Goal: Navigation & Orientation: Understand site structure

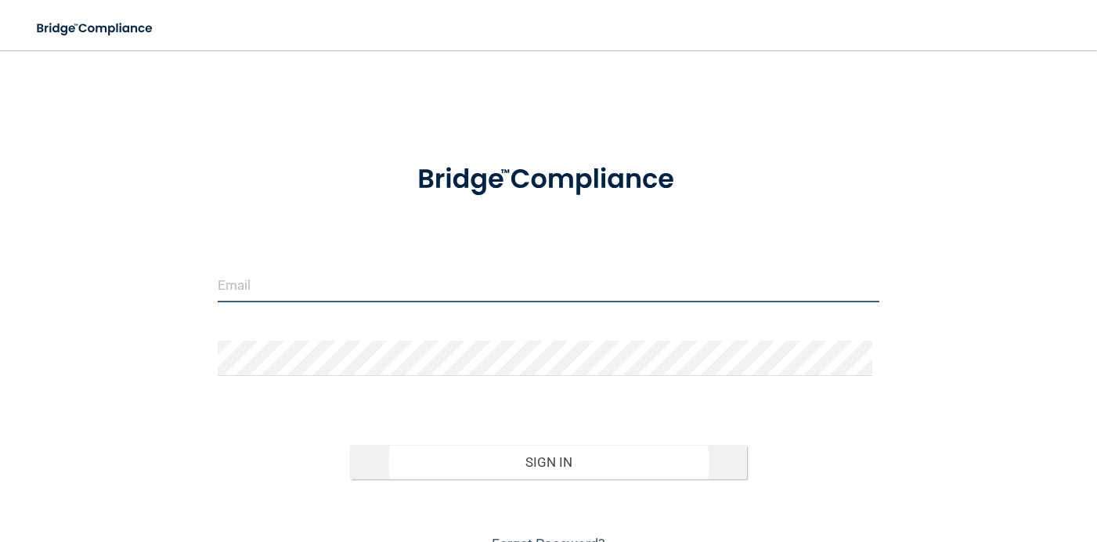
type input "[EMAIL_ADDRESS][DOMAIN_NAME]"
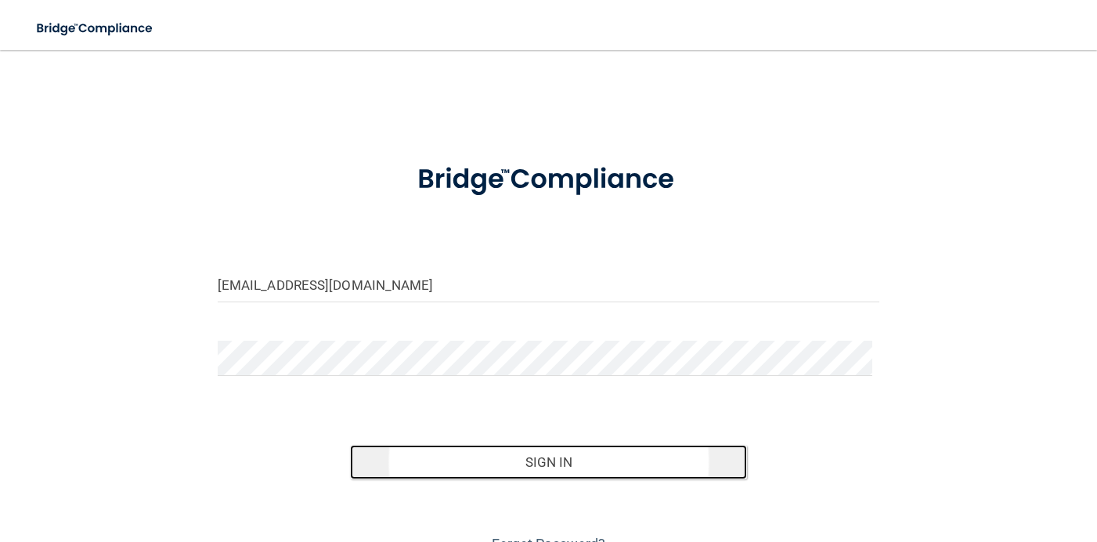
click at [491, 474] on button "Sign In" at bounding box center [548, 462] width 397 height 34
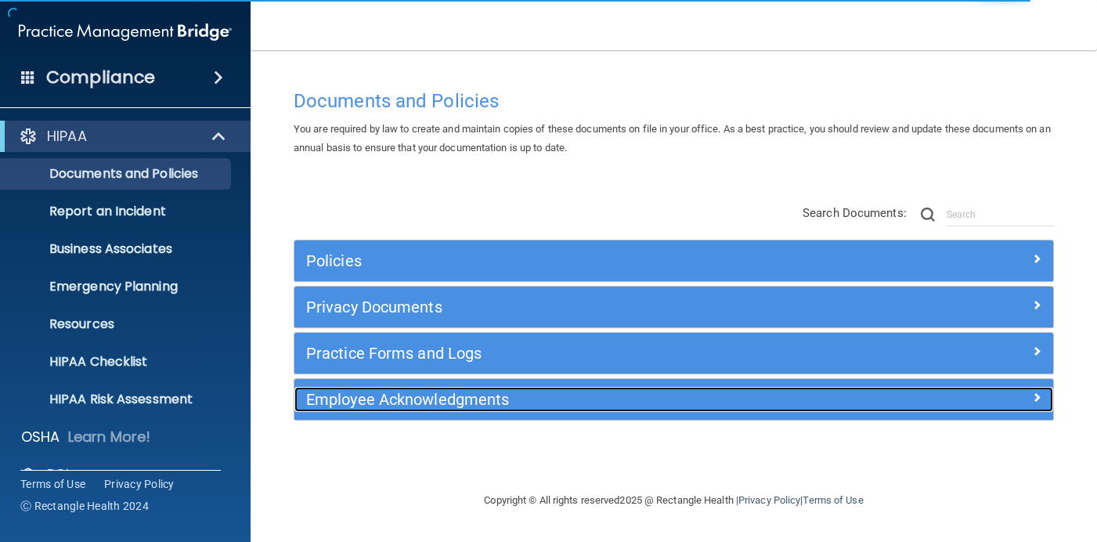
click at [493, 400] on h5 "Employee Acknowledgments" at bounding box center [579, 399] width 546 height 17
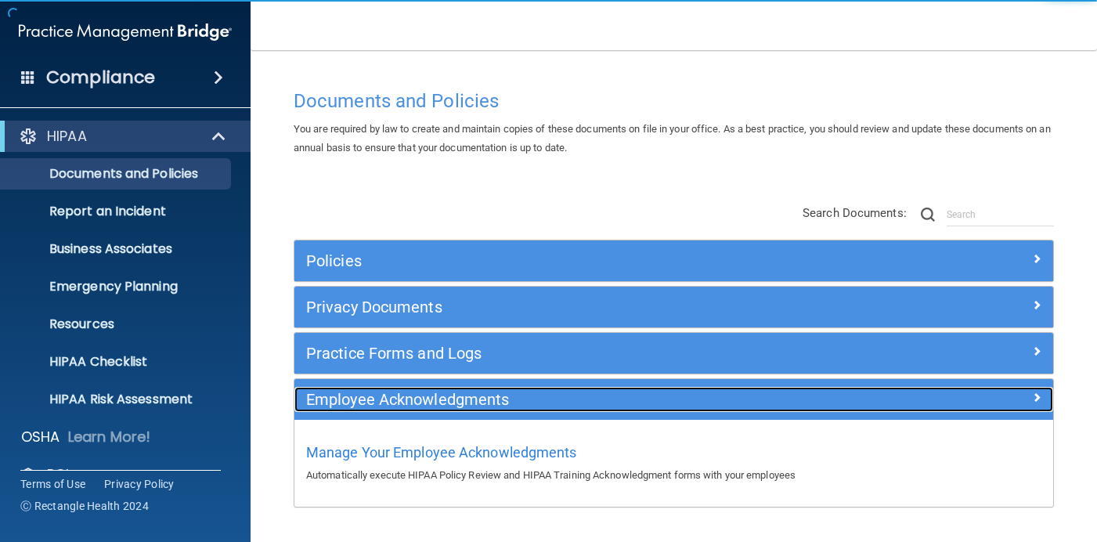
scroll to position [46, 0]
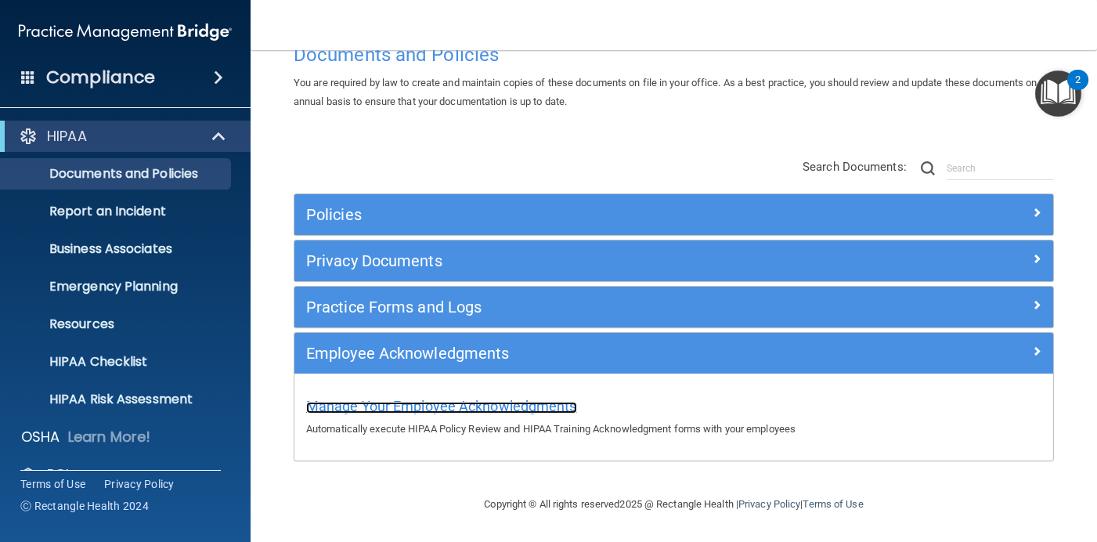
click at [469, 406] on span "Manage Your Employee Acknowledgments" at bounding box center [441, 406] width 271 height 16
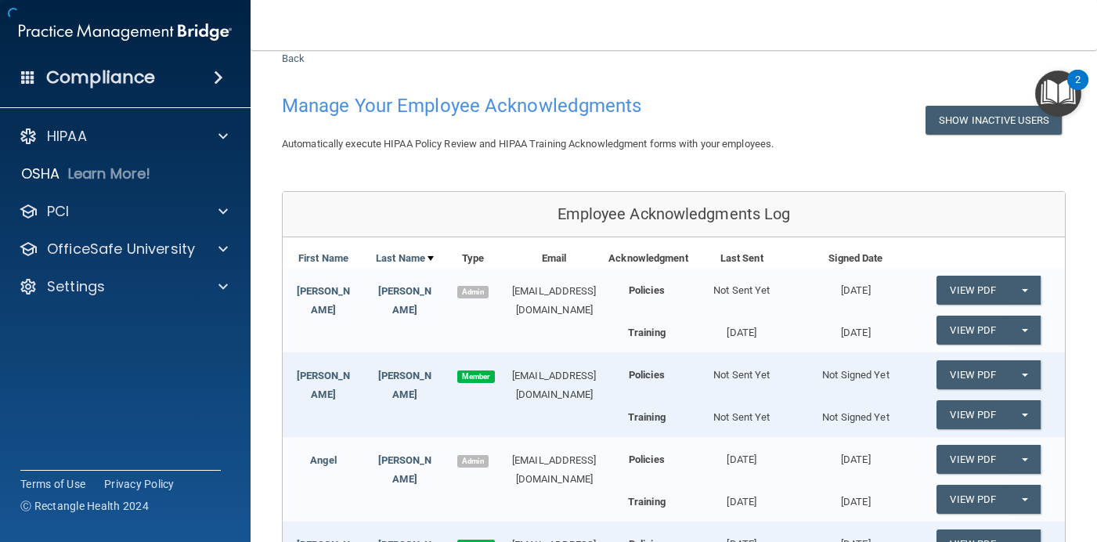
scroll to position [350, 0]
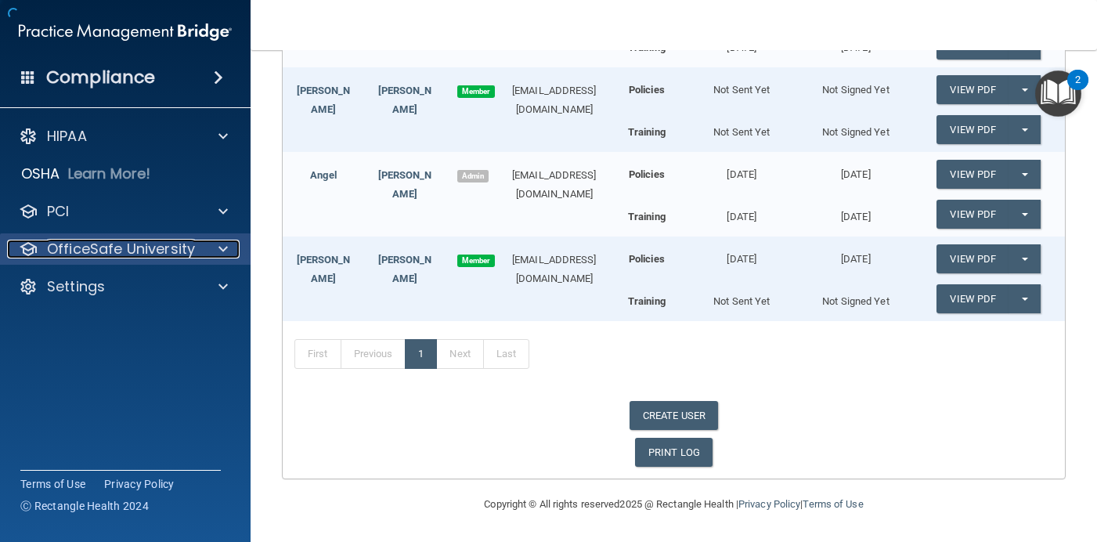
click at [100, 249] on p "OfficeSafe University" at bounding box center [121, 249] width 148 height 19
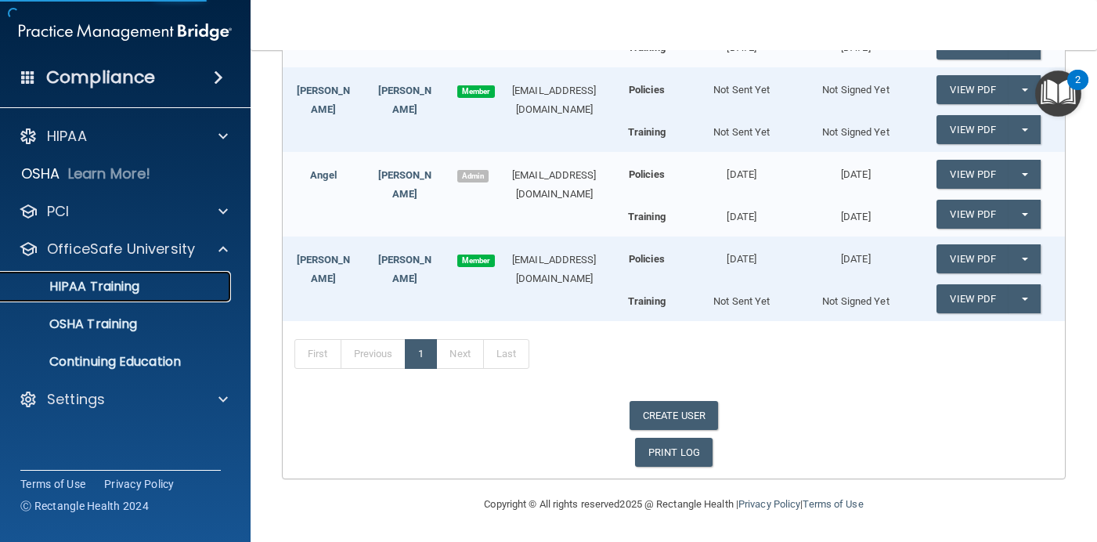
click at [103, 283] on p "HIPAA Training" at bounding box center [74, 287] width 129 height 16
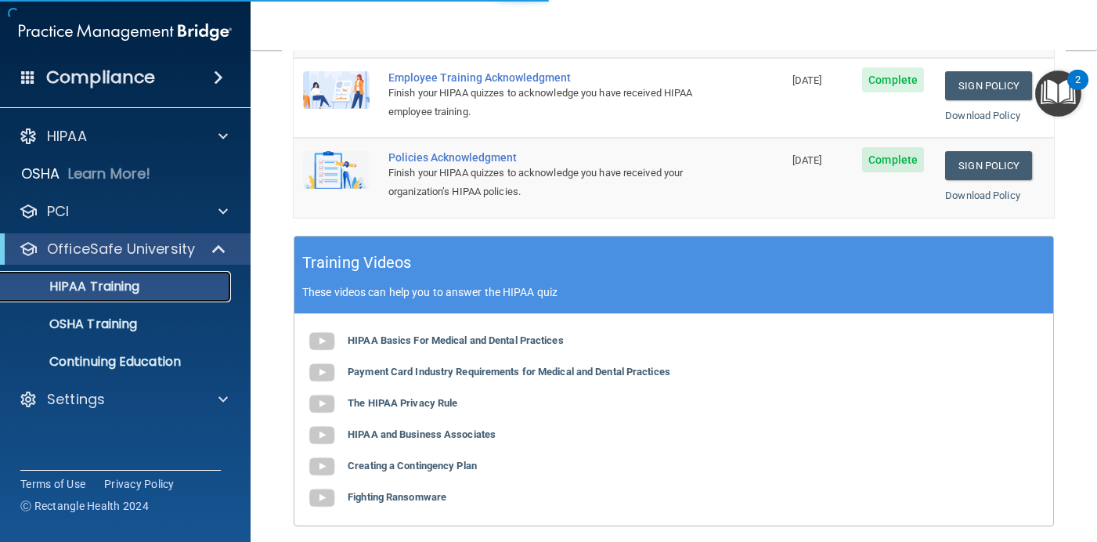
scroll to position [531, 0]
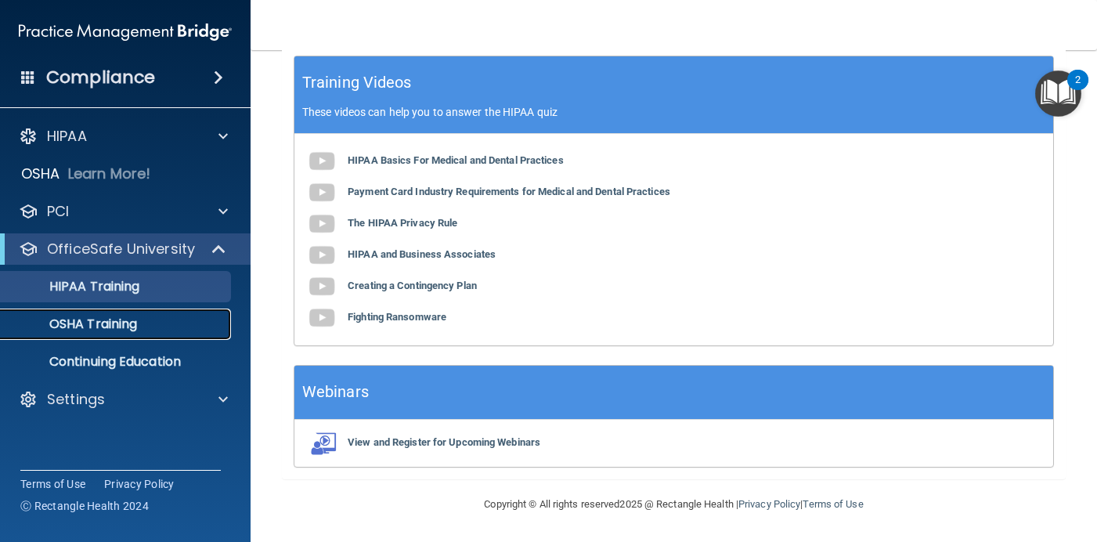
click at [122, 331] on p "OSHA Training" at bounding box center [73, 324] width 127 height 16
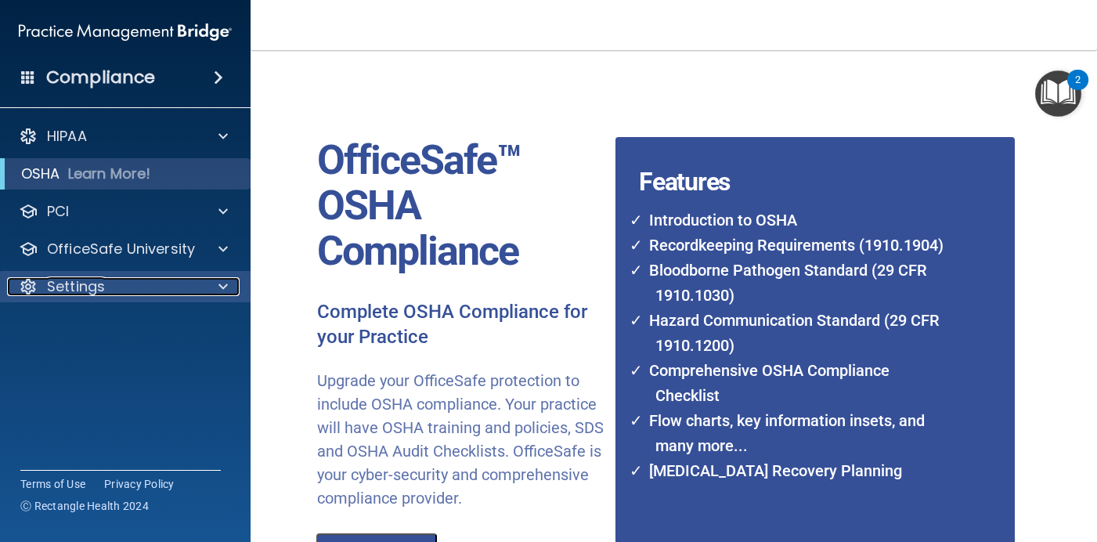
click at [88, 288] on p "Settings" at bounding box center [76, 286] width 58 height 19
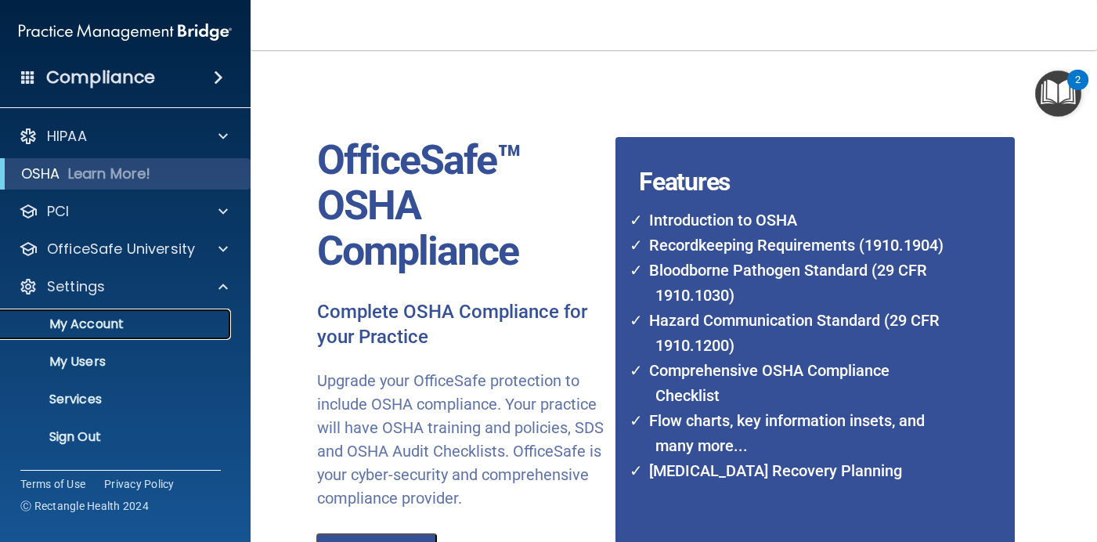
click at [95, 322] on p "My Account" at bounding box center [117, 324] width 214 height 16
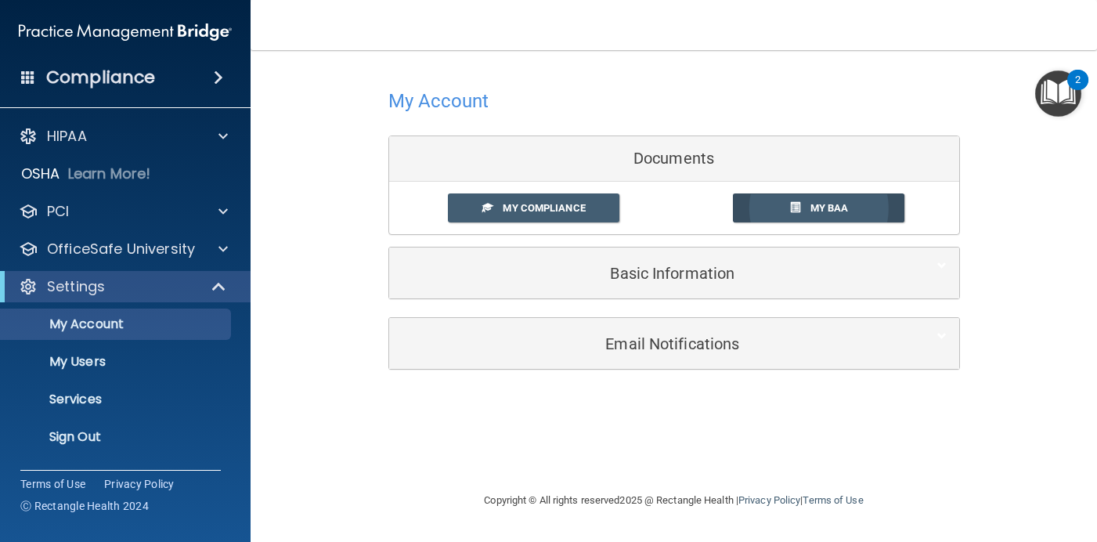
click at [832, 208] on span "My BAA" at bounding box center [829, 208] width 38 height 12
click at [83, 399] on p "Services" at bounding box center [117, 400] width 214 height 16
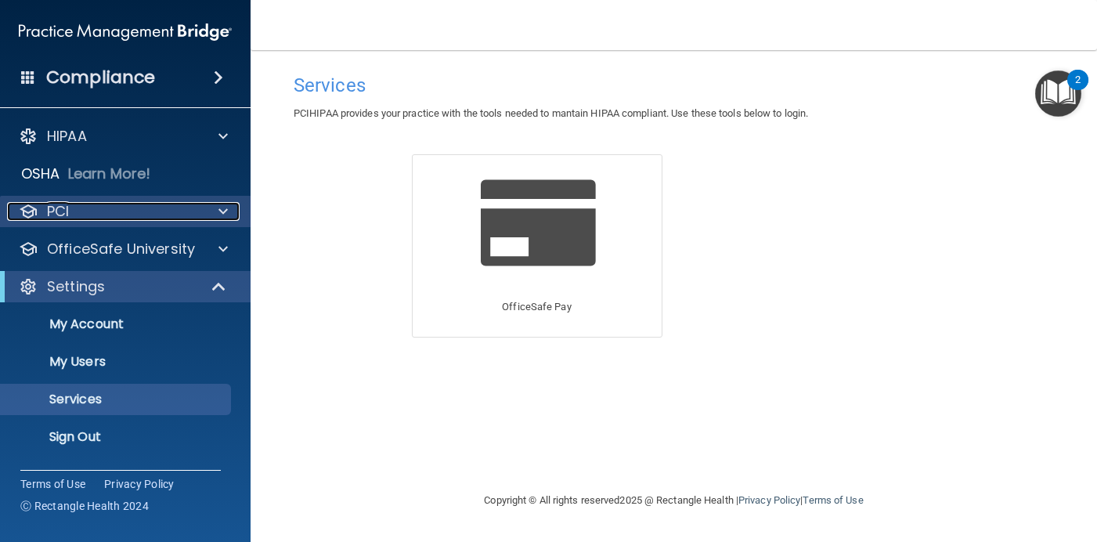
click at [71, 211] on div "PCI" at bounding box center [104, 211] width 194 height 19
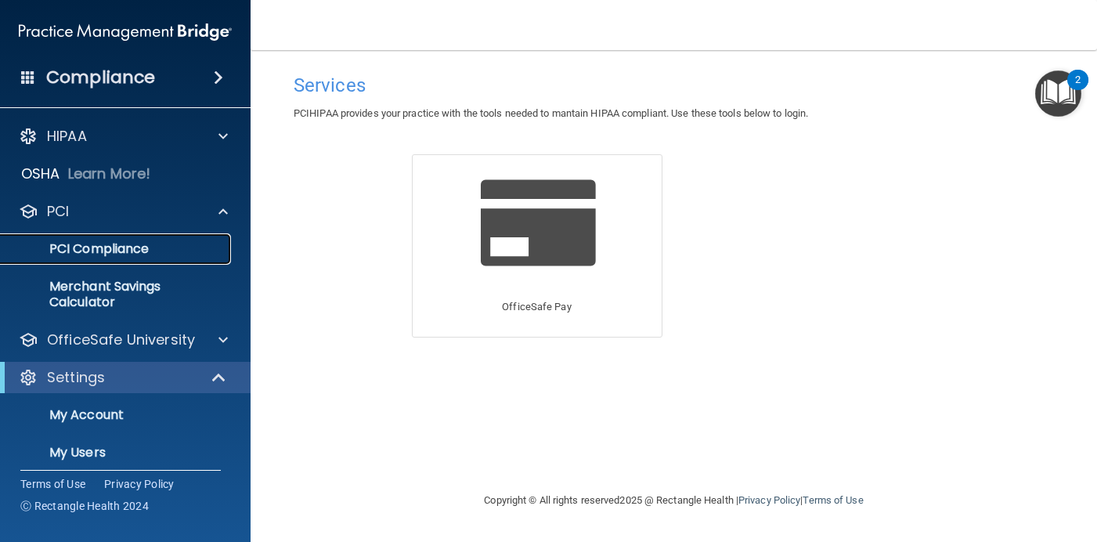
click at [102, 253] on p "PCI Compliance" at bounding box center [117, 249] width 214 height 16
click at [104, 293] on p "Merchant Savings Calculator" at bounding box center [117, 294] width 214 height 31
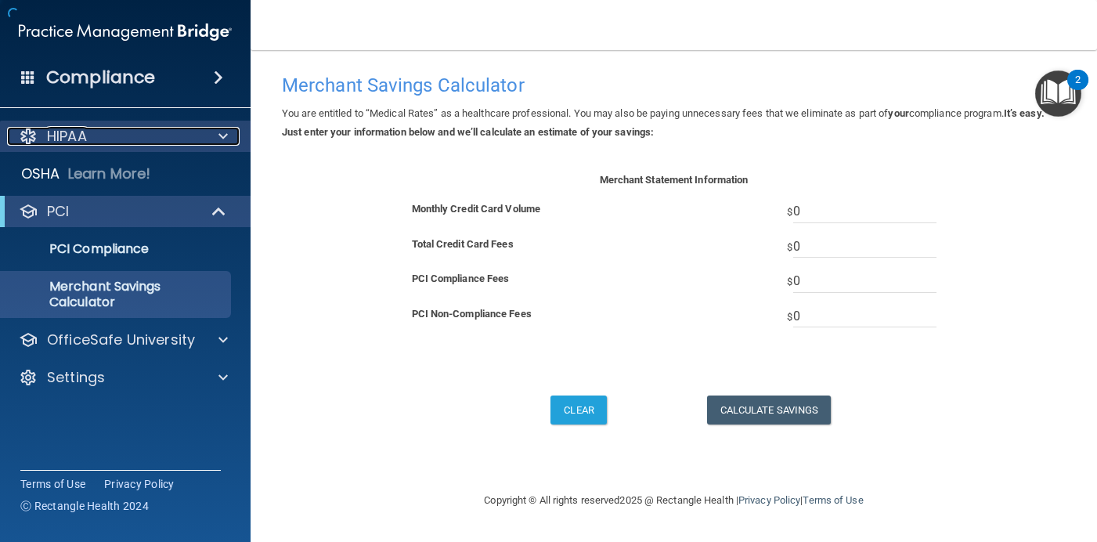
click at [68, 135] on p "HIPAA" at bounding box center [67, 136] width 40 height 19
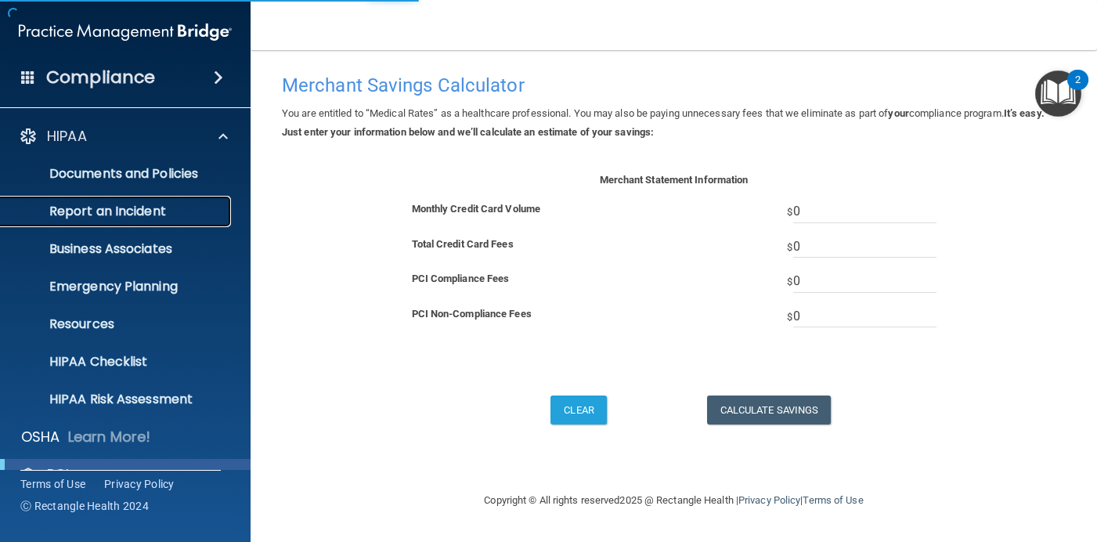
click at [93, 215] on p "Report an Incident" at bounding box center [117, 212] width 214 height 16
